Goal: Transaction & Acquisition: Purchase product/service

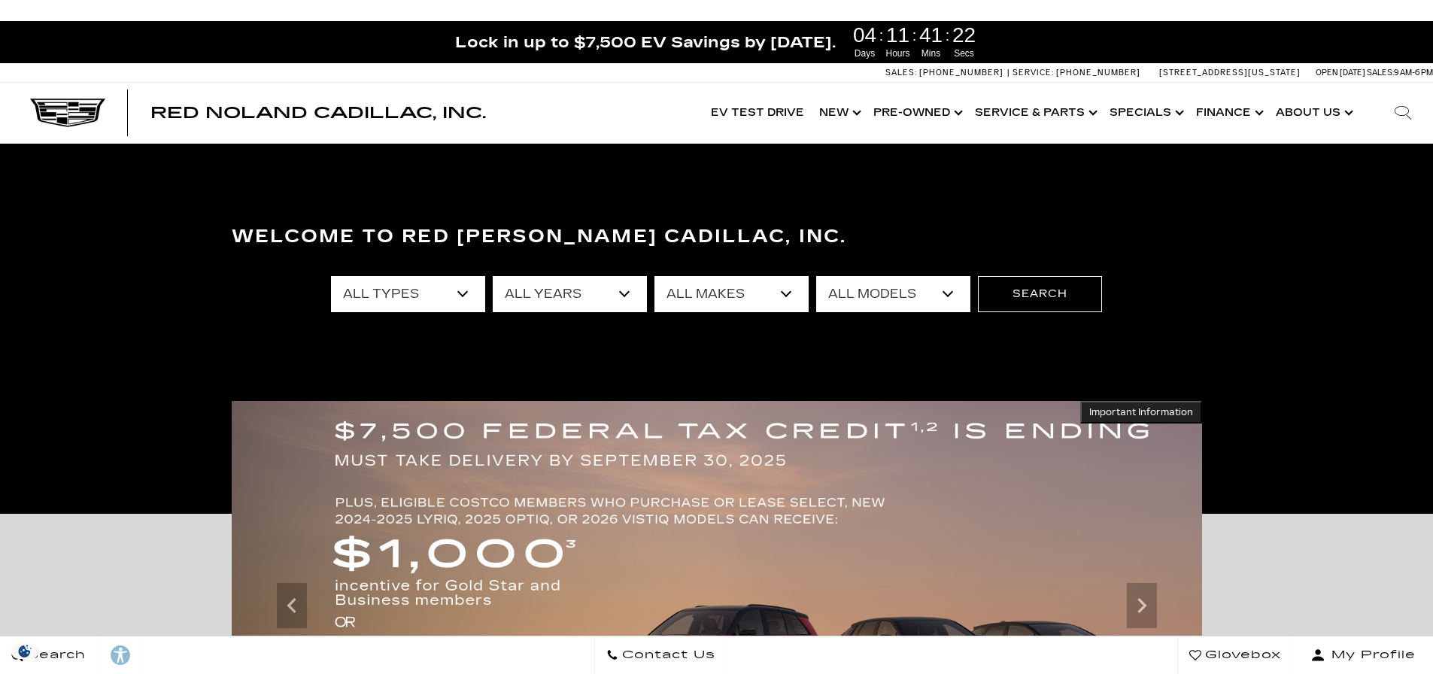
click at [448, 296] on select "All Types New Used Certified Used Demo" at bounding box center [408, 294] width 154 height 36
click at [637, 286] on select "All Years 2026 2025 2024 2023 2022 2021 2020 2019 2018 2015 2014 2011 2008" at bounding box center [570, 294] width 154 height 36
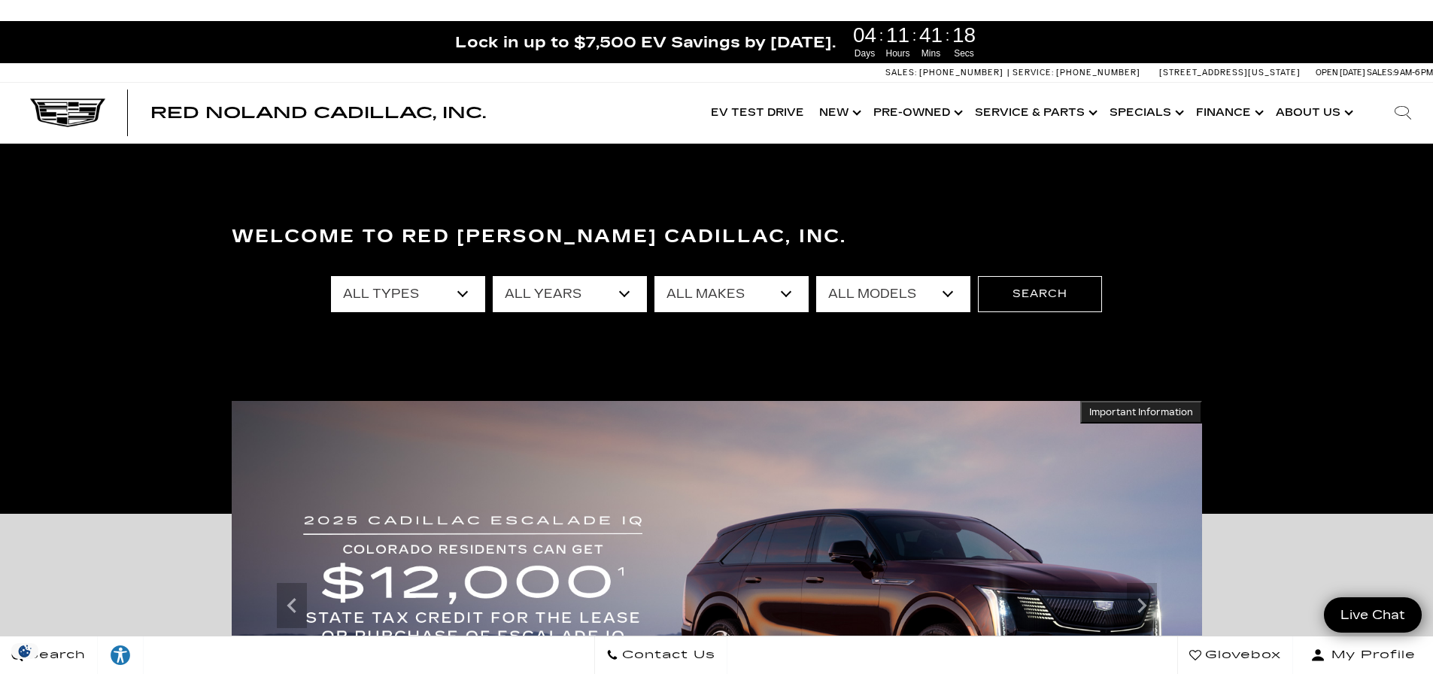
click at [613, 296] on select "All Years 2026 2025 2024 2023 2022 2021 2020 2019 2018 2015 2014 2011 2008" at bounding box center [570, 294] width 154 height 36
click at [779, 305] on select "All Makes Audi BMW Buick Cadillac Chevrolet Ford Honda Jeep Land Rover Lexus Me…" at bounding box center [732, 294] width 154 height 36
click at [412, 299] on select "All Types New Used Certified Used Demo" at bounding box center [408, 294] width 154 height 36
select select "New"
click at [331, 276] on select "All Types New Used Certified Used Demo" at bounding box center [408, 294] width 154 height 36
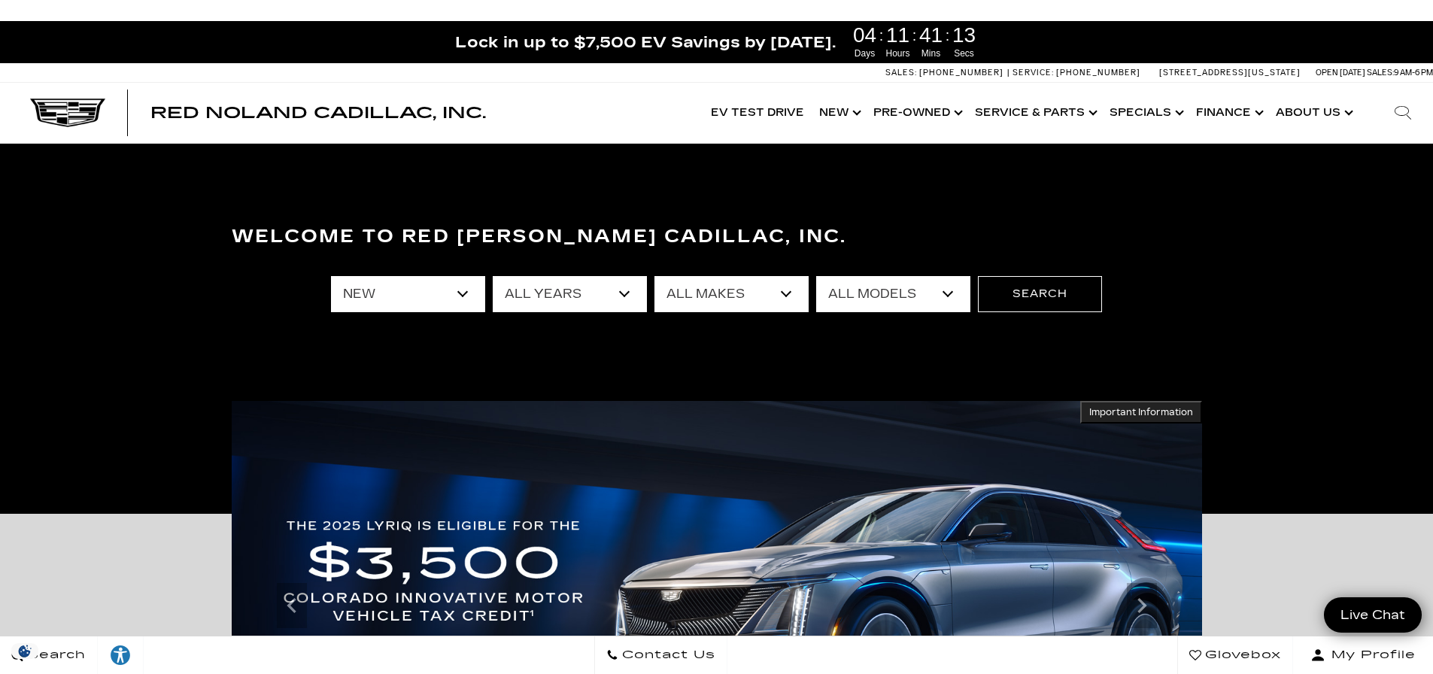
click at [741, 290] on select "All Makes Cadillac" at bounding box center [732, 294] width 154 height 36
select select "Cadillac"
click at [655, 276] on select "All Makes Cadillac" at bounding box center [732, 294] width 154 height 36
click at [924, 303] on select "All Models CT4 CT5-V Escalade Escalade ESV ESCALADE IQ ESCALADE IQL LYRIQ OPTIQ…" at bounding box center [893, 294] width 154 height 36
select select "Escalade"
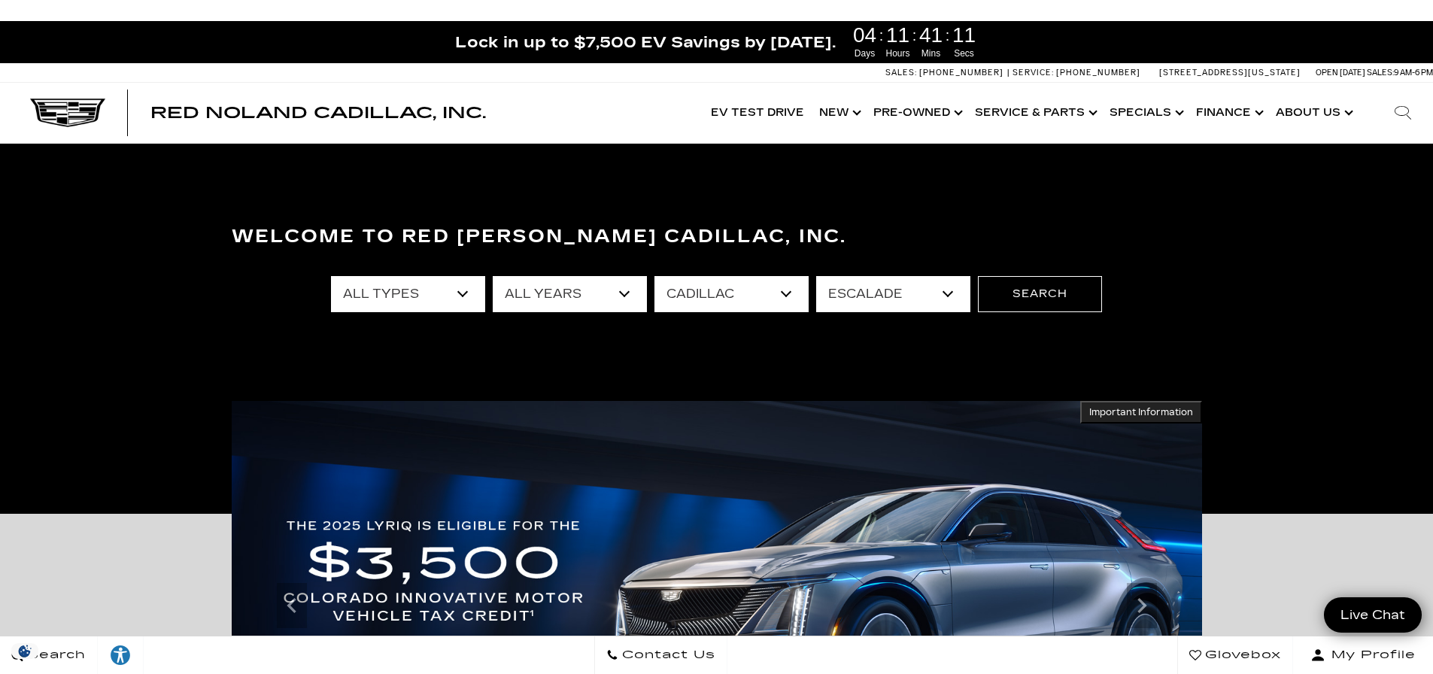
click at [816, 276] on select "All Models CT4 CT5-V Escalade Escalade ESV ESCALADE IQ ESCALADE IQL LYRIQ OPTIQ…" at bounding box center [893, 294] width 154 height 36
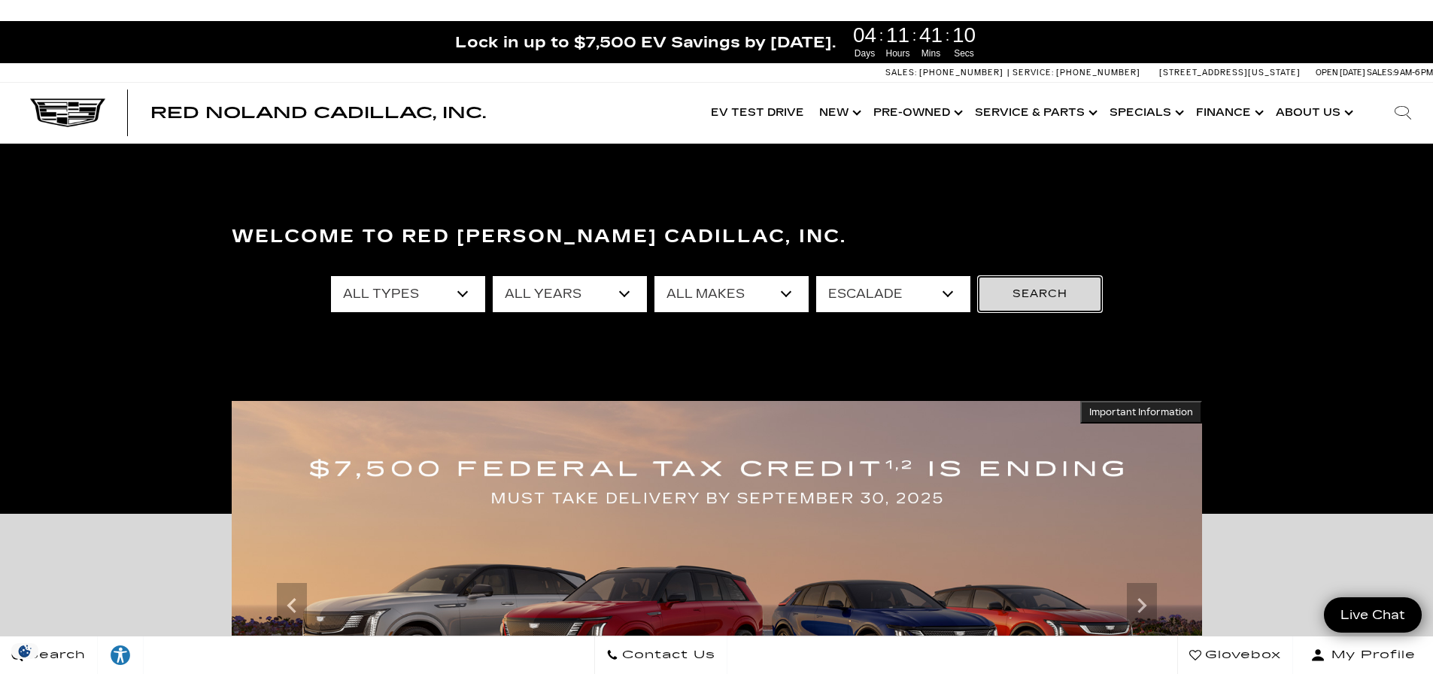
click at [1026, 307] on button "Search" at bounding box center [1040, 294] width 124 height 36
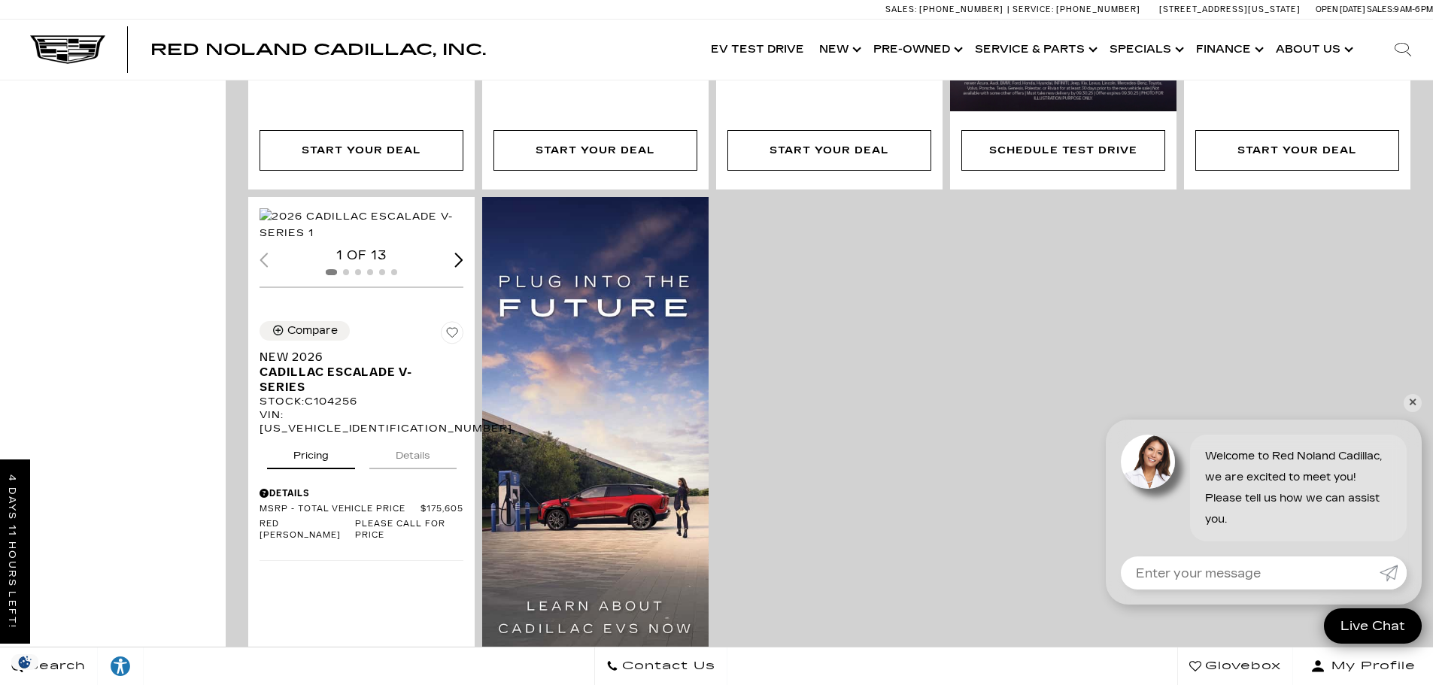
scroll to position [903, 0]
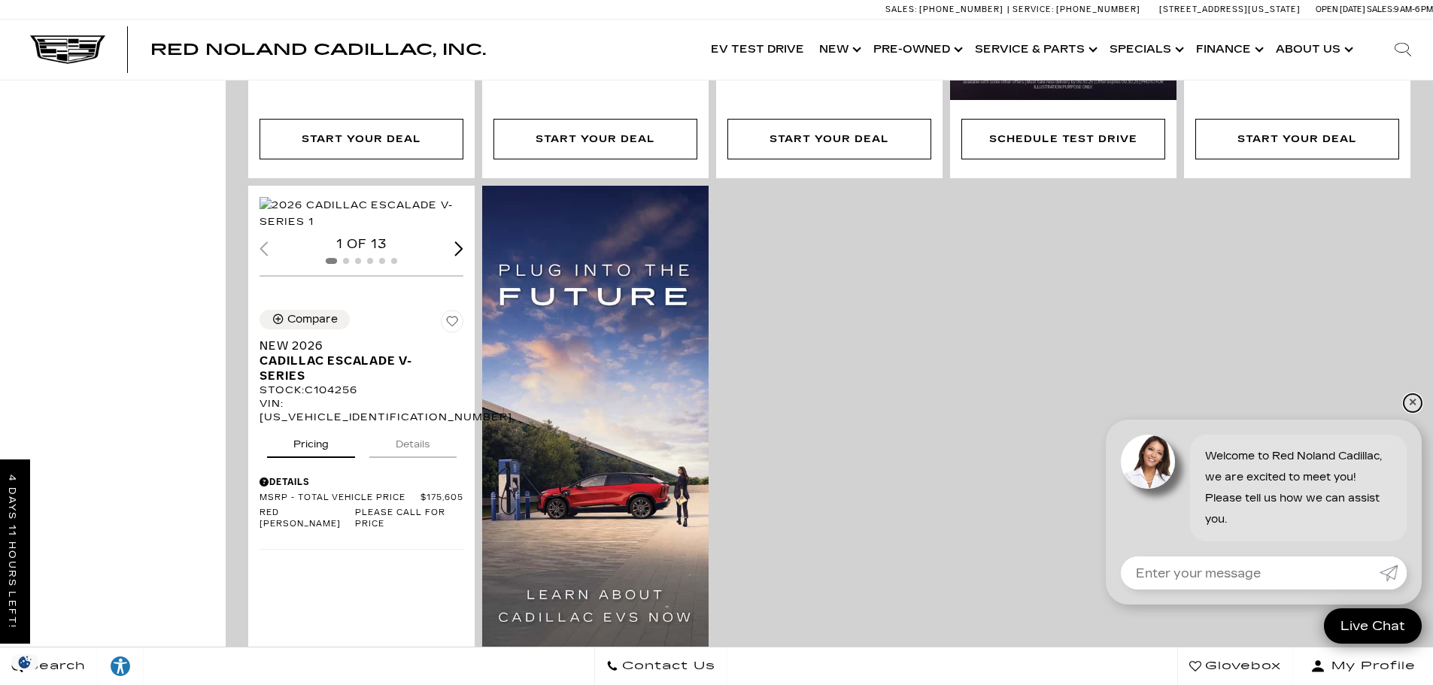
click at [1412, 408] on link "✕" at bounding box center [1413, 403] width 18 height 18
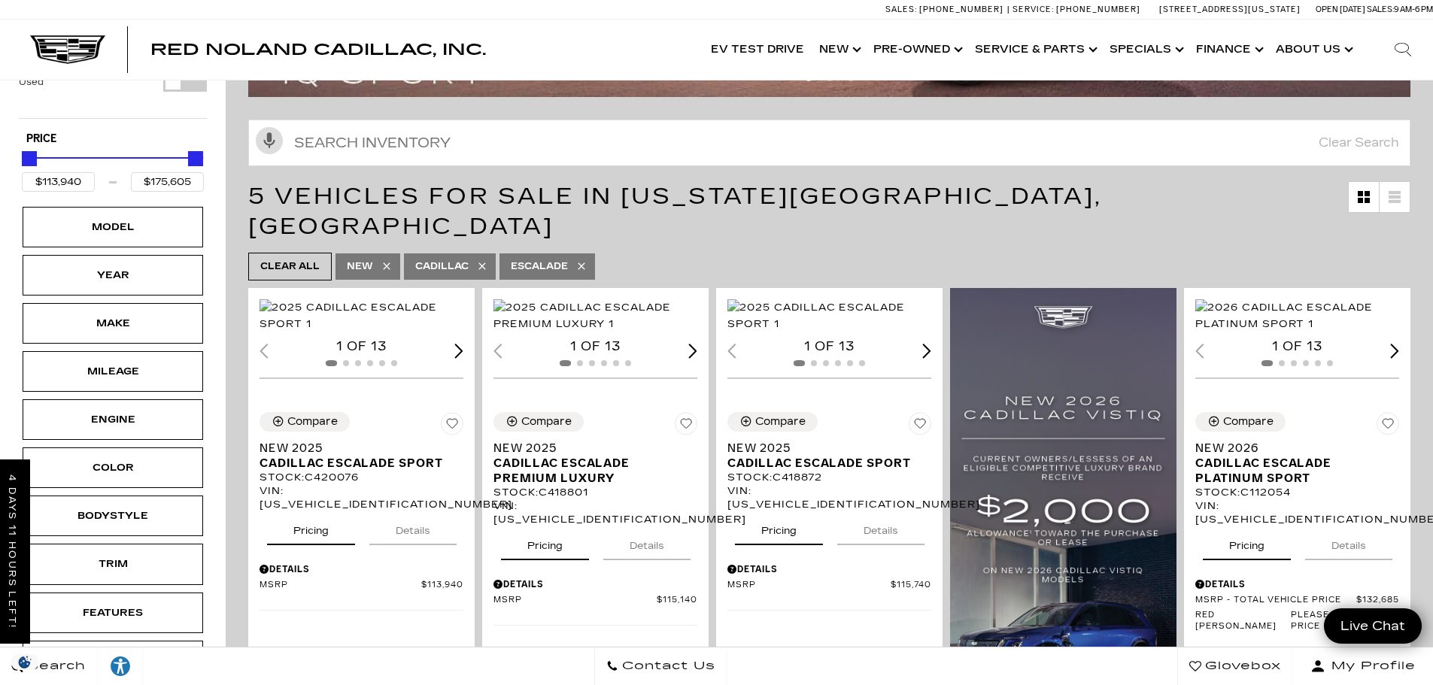
scroll to position [0, 0]
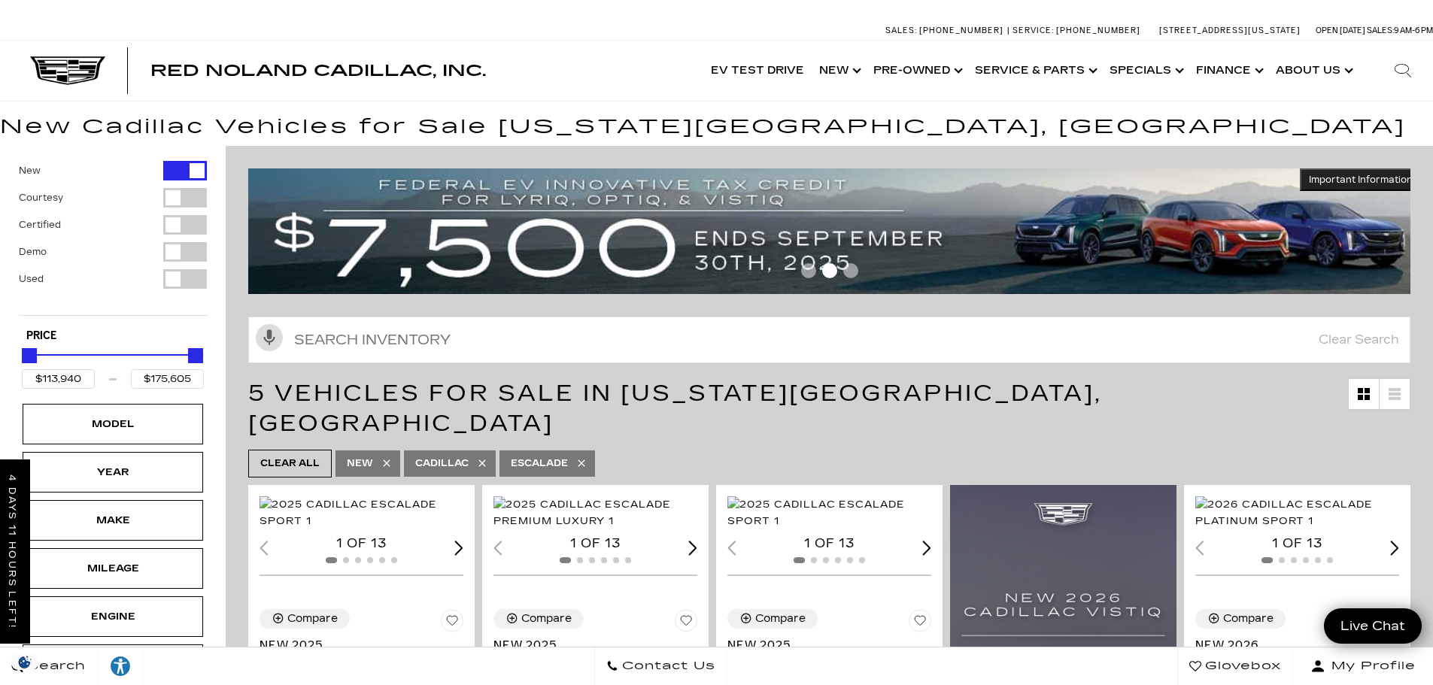
click at [581, 460] on icon at bounding box center [581, 463] width 7 height 7
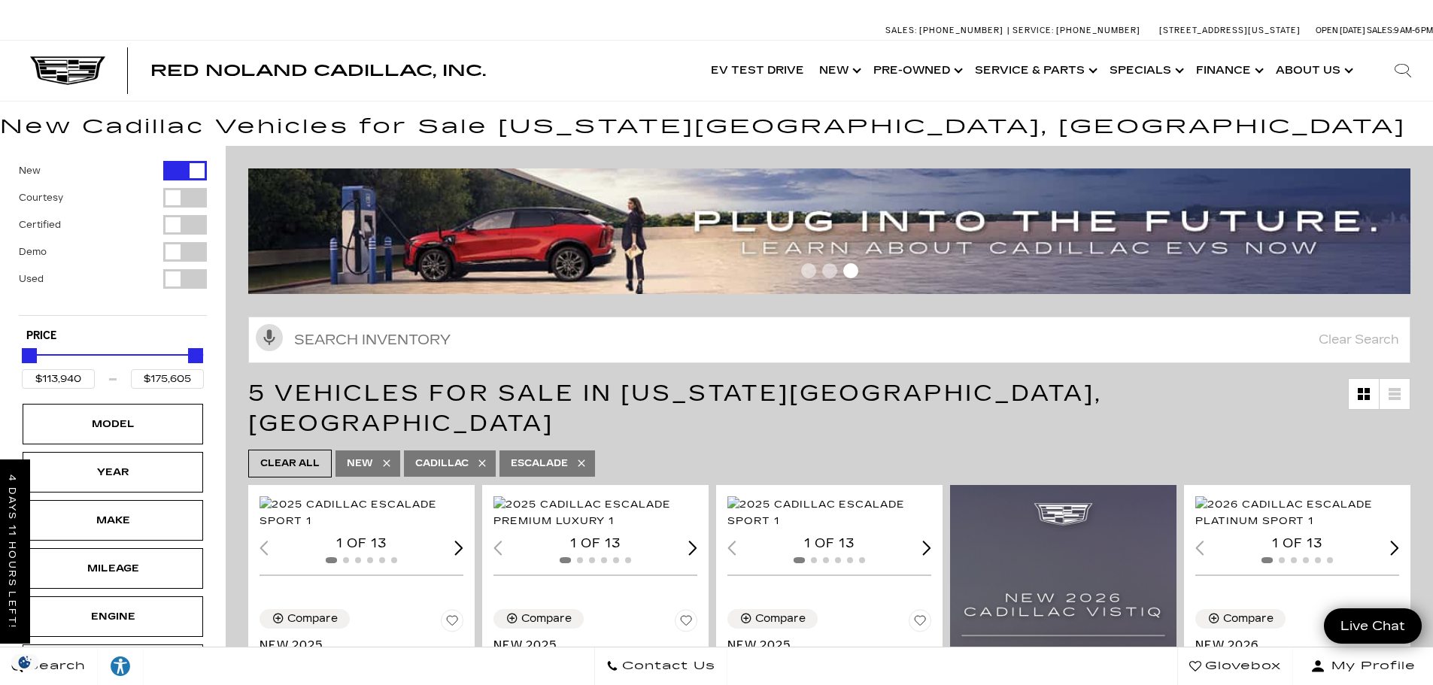
type input "$50,049"
type input "$179,434"
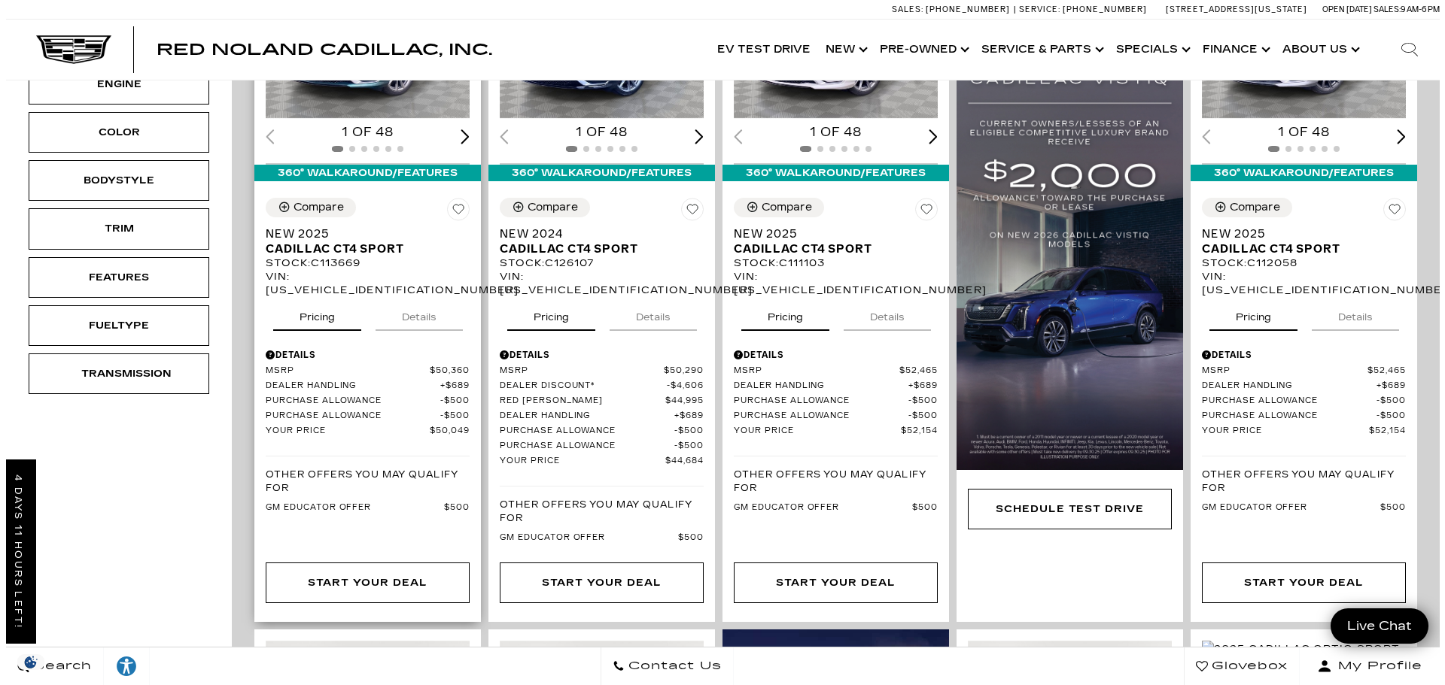
scroll to position [376, 0]
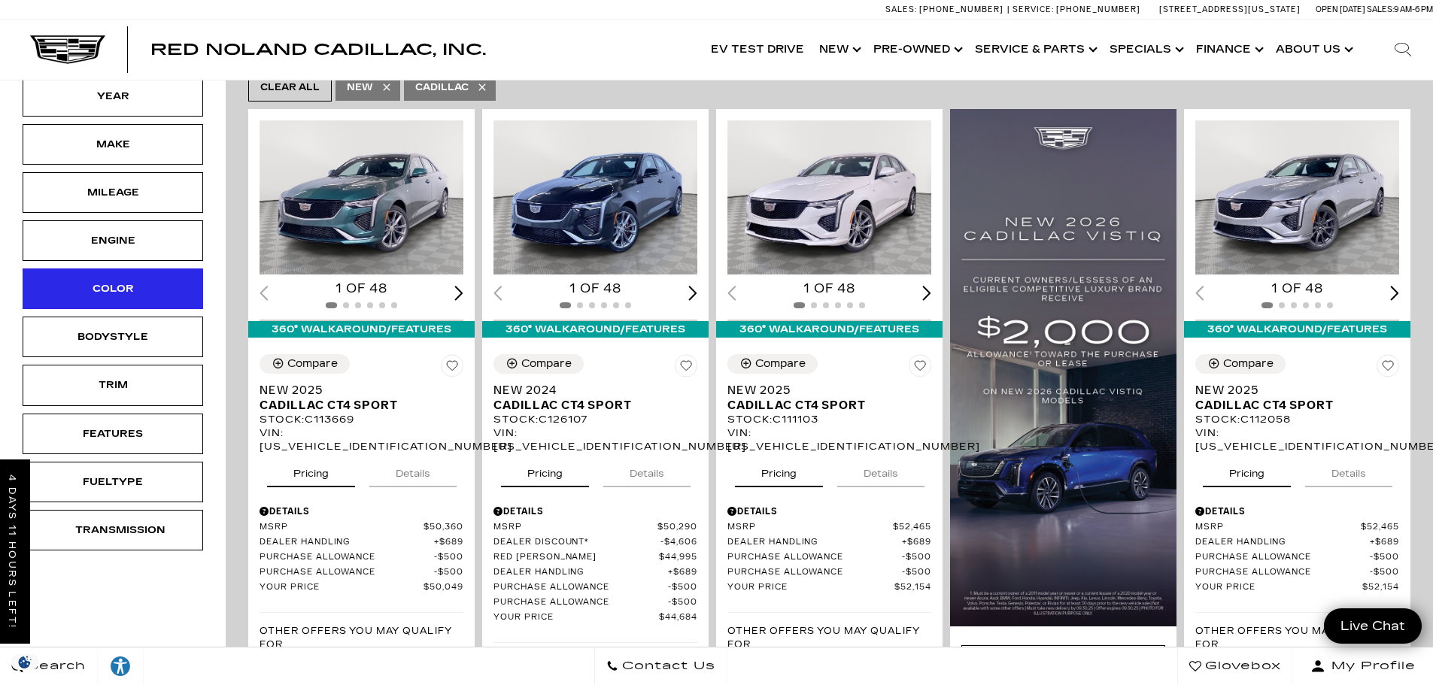
click at [160, 300] on div "Color" at bounding box center [113, 289] width 181 height 41
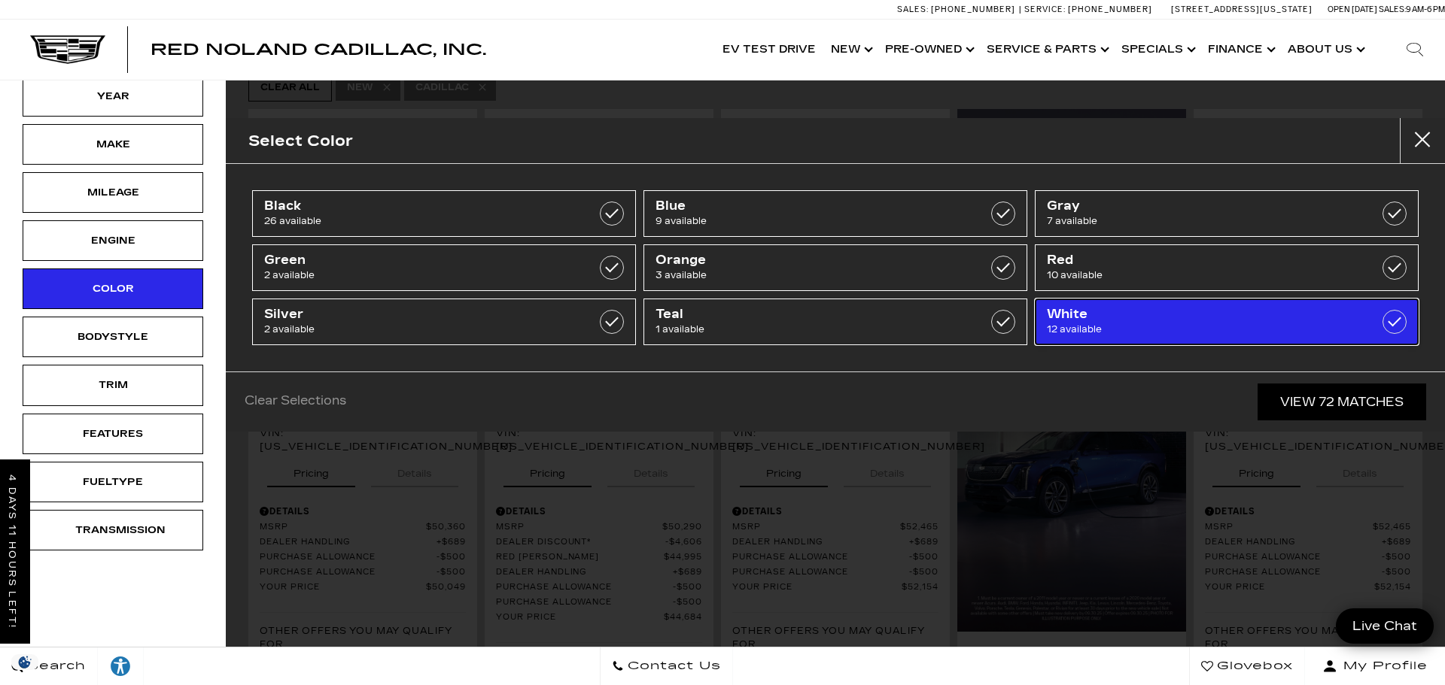
click at [1244, 338] on link "White 12 available" at bounding box center [1227, 322] width 384 height 47
type input "$52,154"
type input "$152,279"
checkbox input "true"
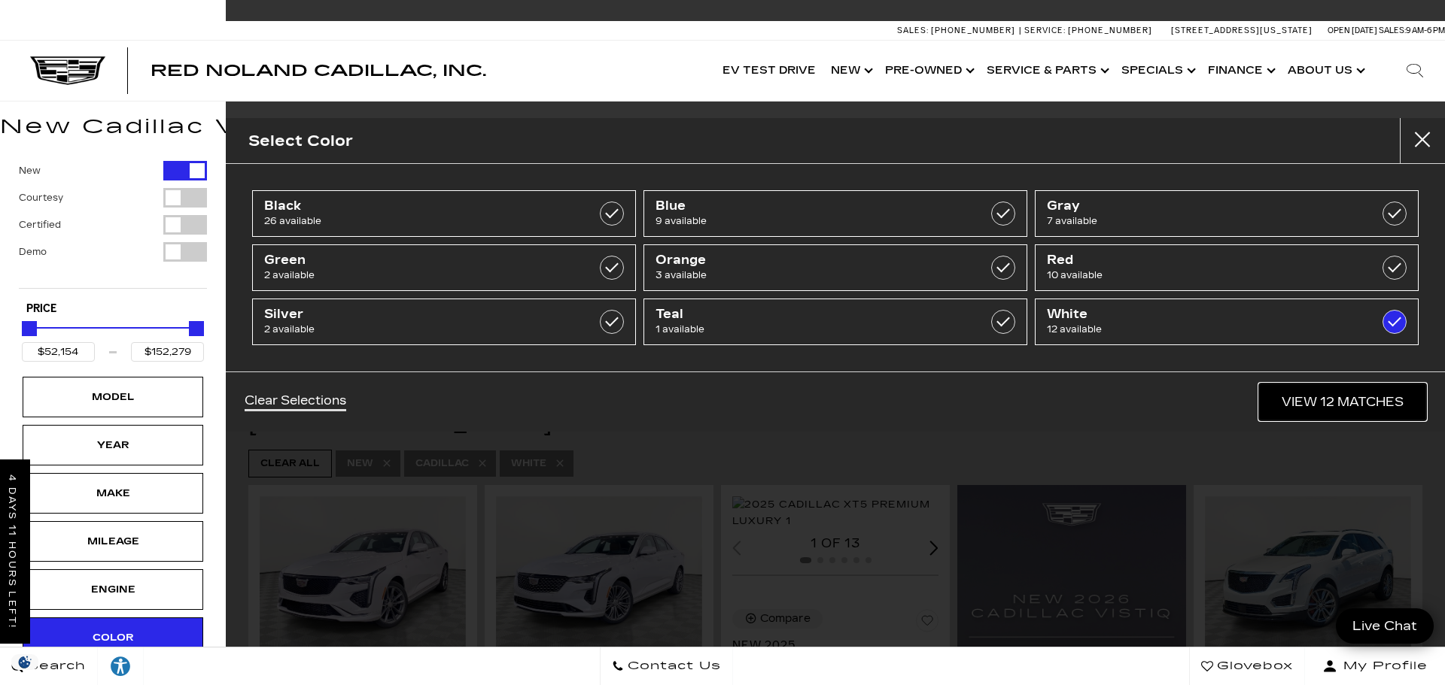
click at [1358, 412] on link "View 12 Matches" at bounding box center [1342, 402] width 167 height 37
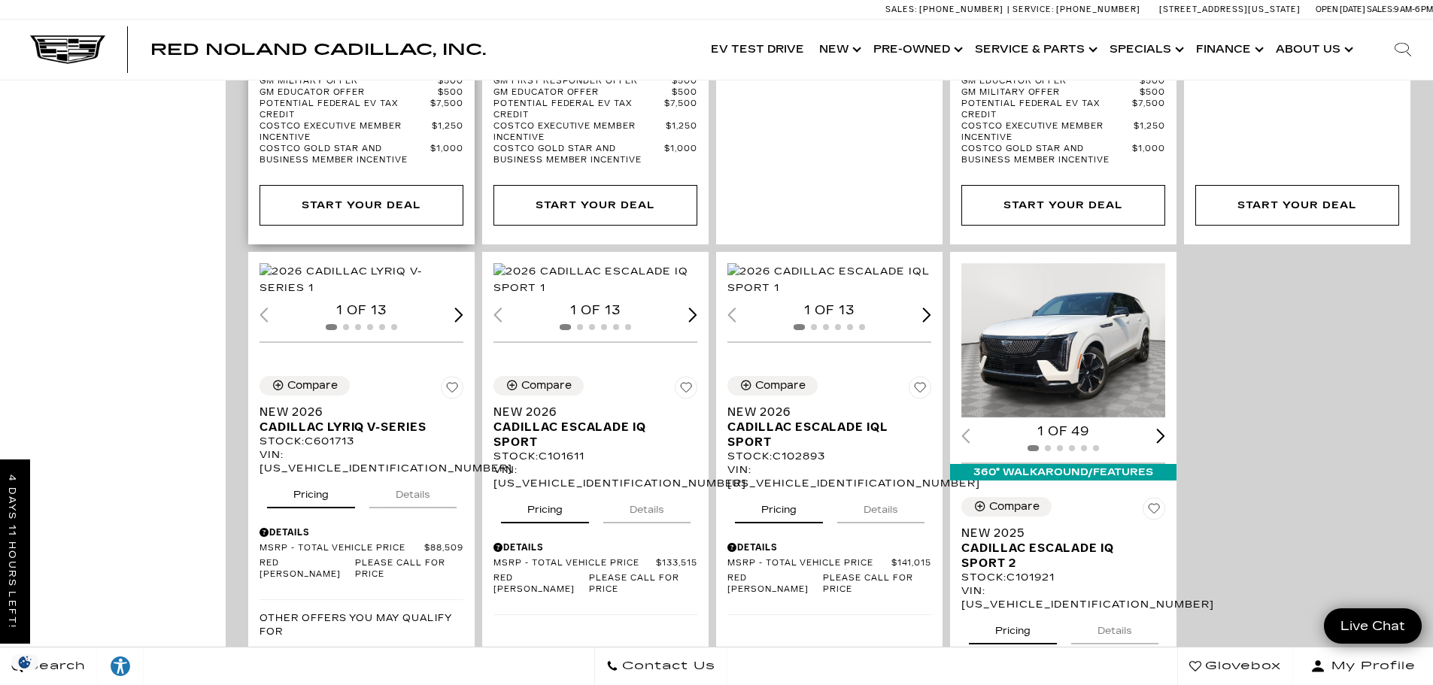
scroll to position [1730, 0]
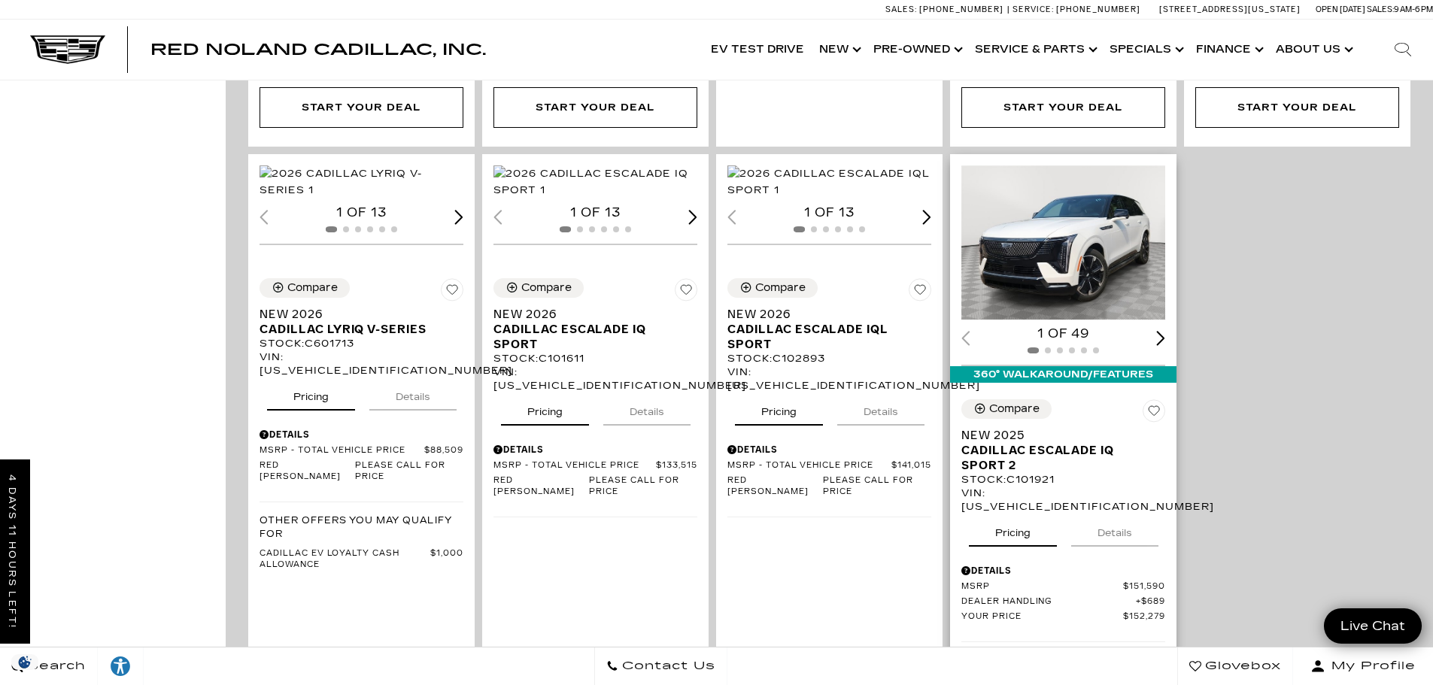
click at [1165, 331] on div "Next slide" at bounding box center [1160, 338] width 9 height 14
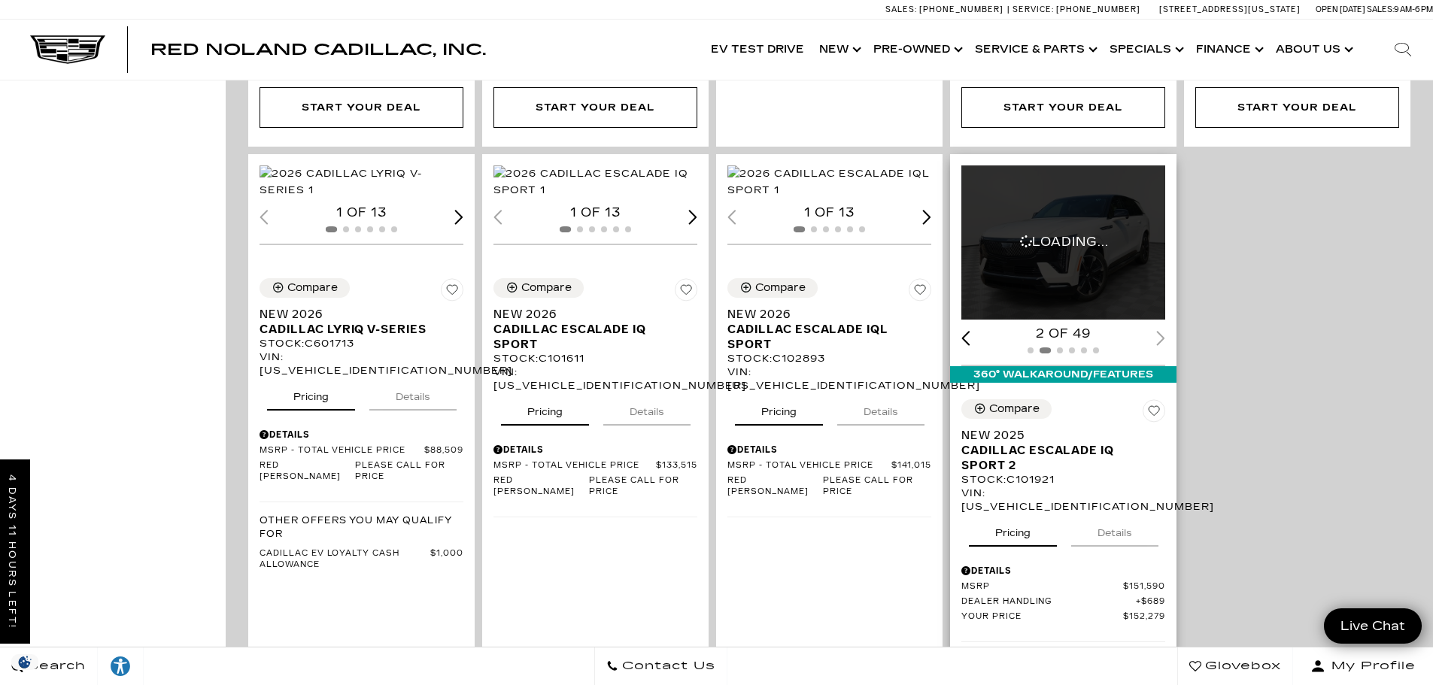
click at [1165, 331] on div "Next slide" at bounding box center [1160, 338] width 9 height 14
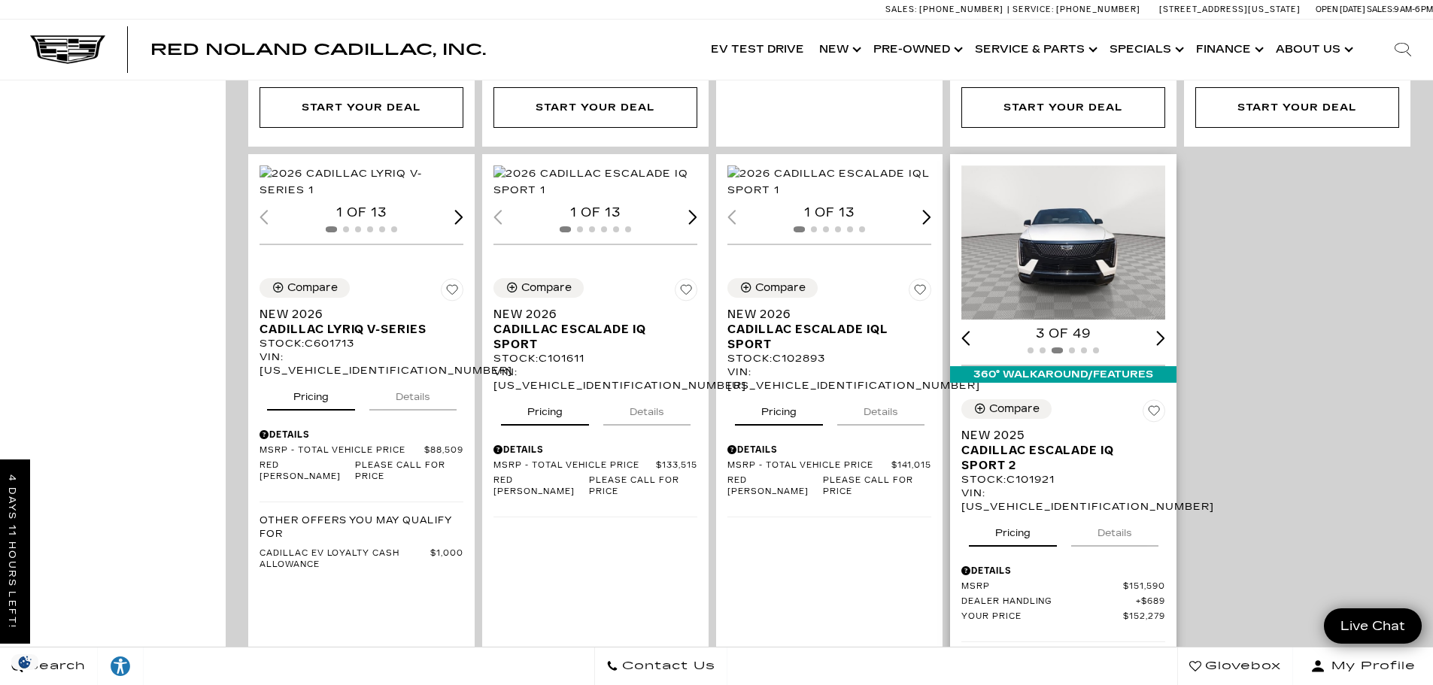
click at [1165, 331] on div "Next slide" at bounding box center [1160, 338] width 9 height 14
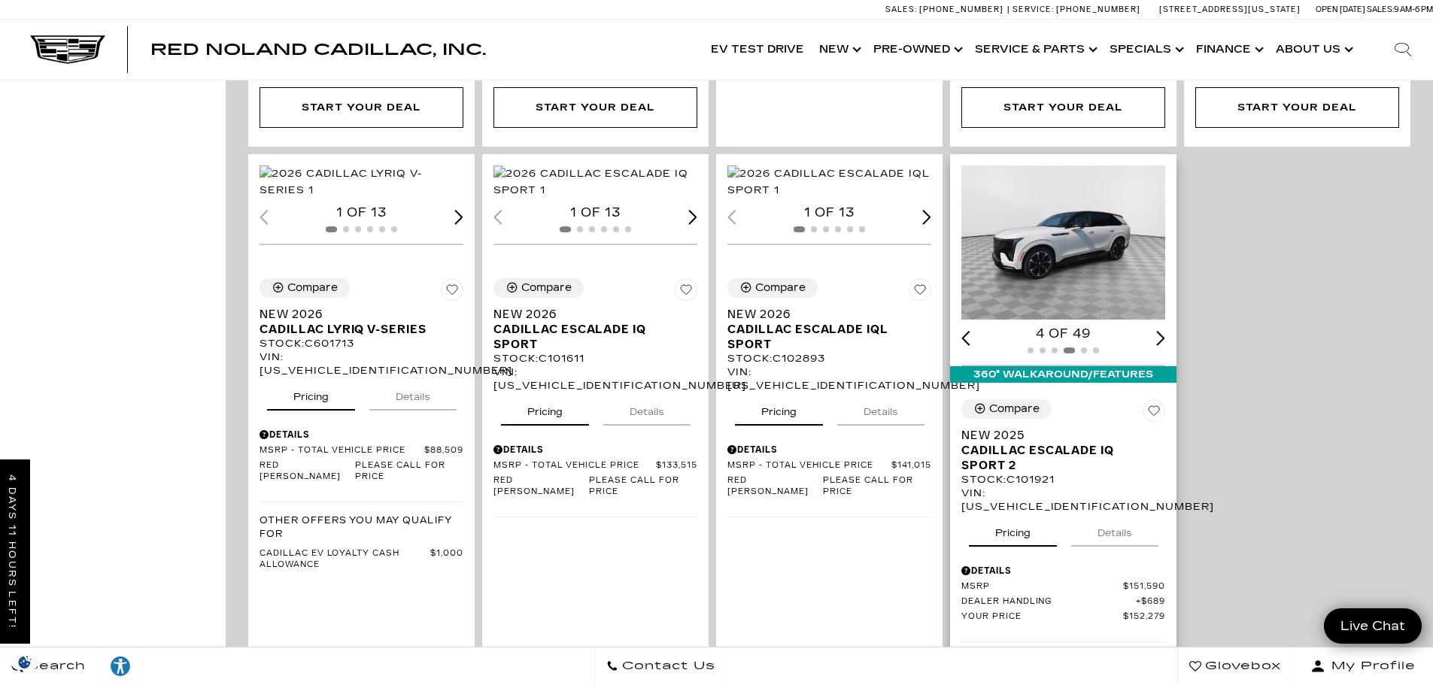
click at [1165, 331] on div "Next slide" at bounding box center [1160, 338] width 9 height 14
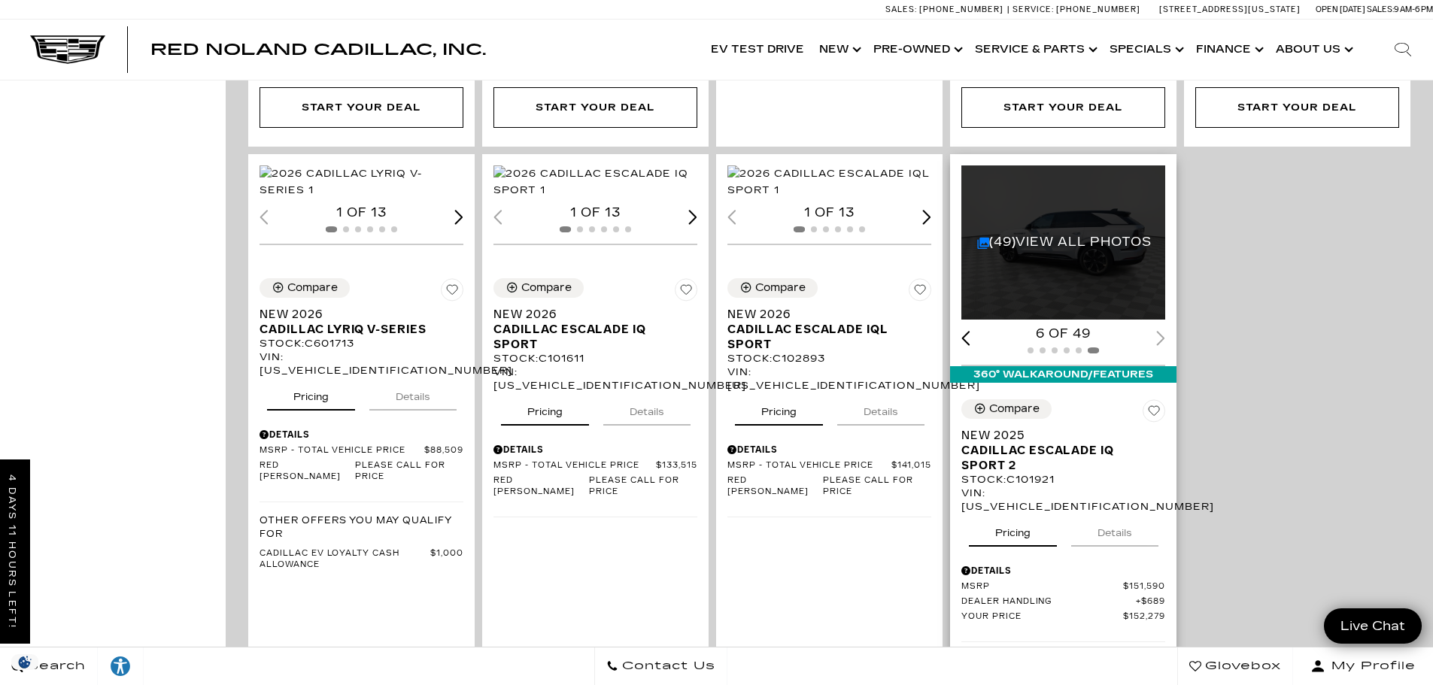
click at [1165, 326] on div "6 of 49" at bounding box center [1064, 334] width 204 height 17
